Goal: Information Seeking & Learning: Learn about a topic

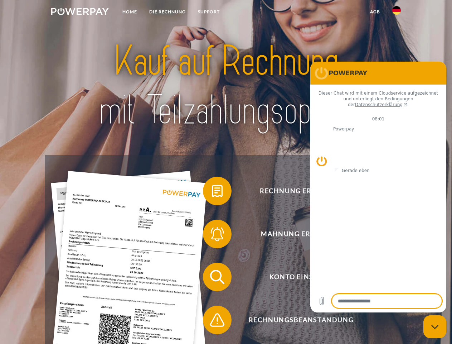
click at [80, 13] on img at bounding box center [80, 11] width 58 height 7
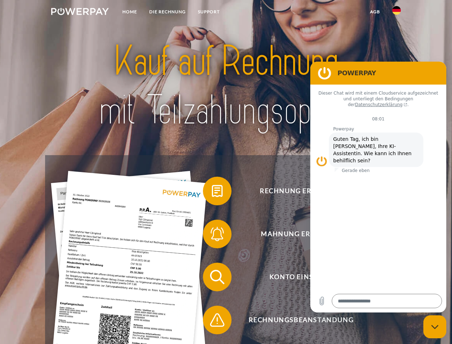
click at [397, 13] on img at bounding box center [396, 10] width 9 height 9
click at [375, 12] on link "agb" at bounding box center [375, 11] width 22 height 13
click at [212, 192] on span at bounding box center [207, 191] width 36 height 36
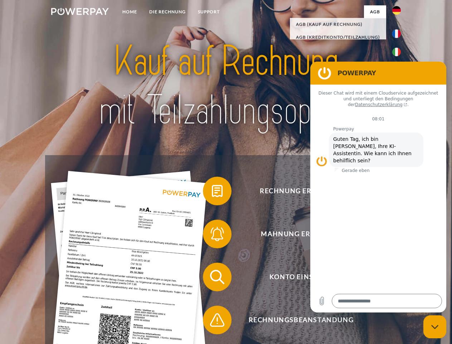
click at [212, 235] on span at bounding box center [207, 234] width 36 height 36
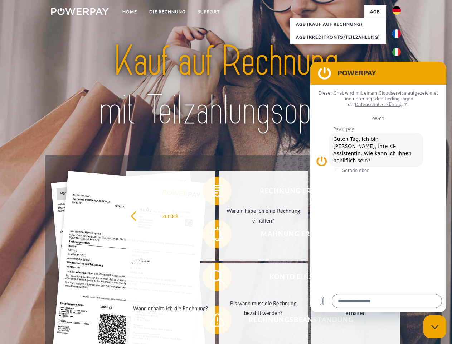
click at [219, 278] on link "Bis wann muss die Rechnung bezahlt werden?" at bounding box center [263, 307] width 89 height 89
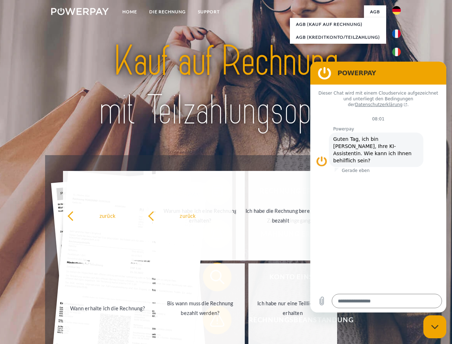
click at [212, 321] on span at bounding box center [207, 320] width 36 height 36
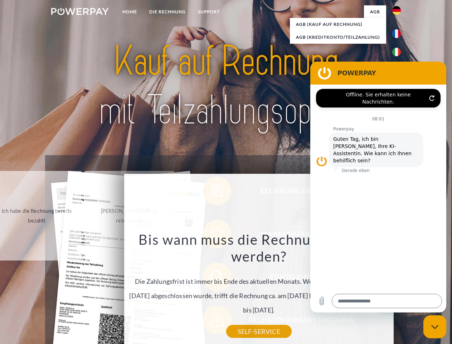
click at [435, 326] on icon "Messaging-Fenster schließen" at bounding box center [435, 326] width 8 height 5
type textarea "*"
